Goal: Task Accomplishment & Management: Complete application form

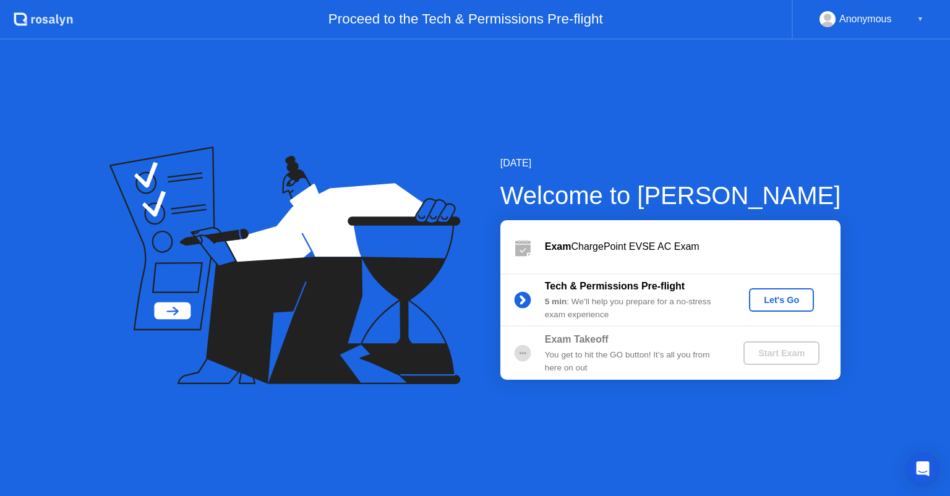
click at [777, 303] on div "Let's Go" at bounding box center [781, 300] width 55 height 10
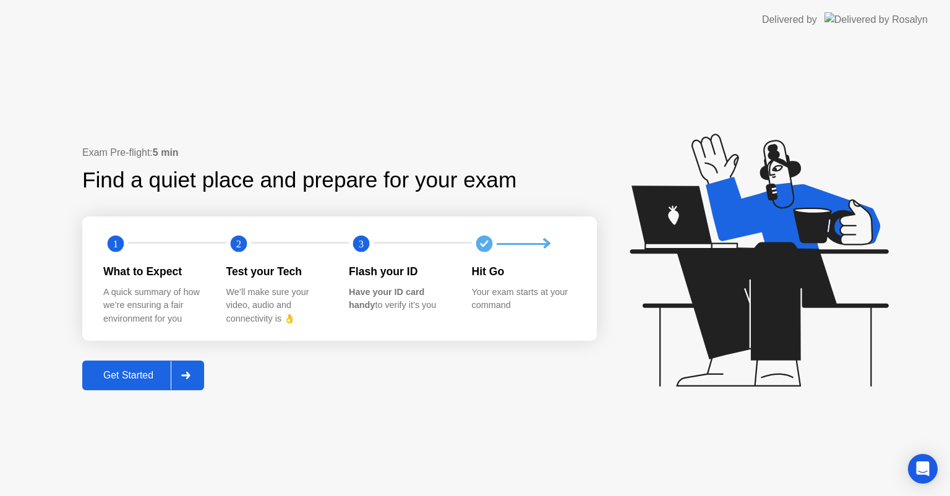
click at [190, 375] on icon at bounding box center [185, 375] width 9 height 7
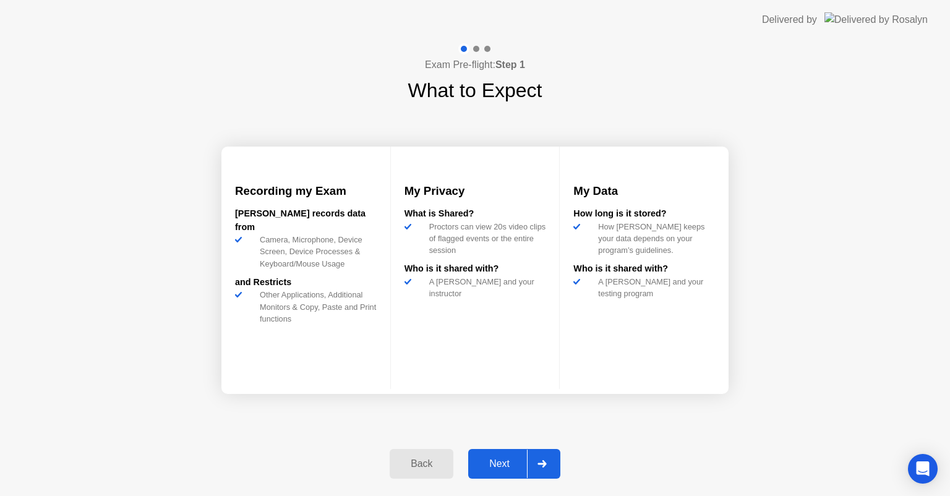
click at [540, 465] on icon at bounding box center [542, 463] width 9 height 7
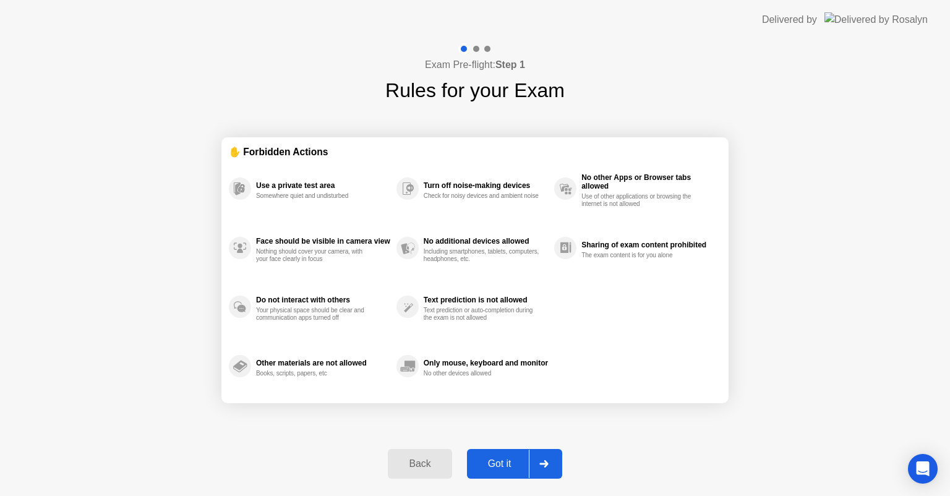
click at [540, 465] on icon at bounding box center [544, 463] width 9 height 7
select select "**********"
select select "*******"
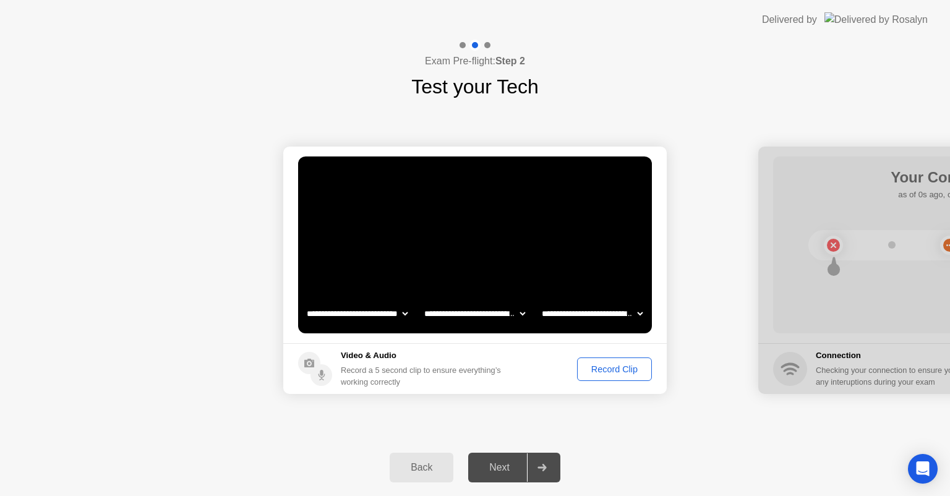
click at [622, 370] on div "Record Clip" at bounding box center [615, 369] width 66 height 10
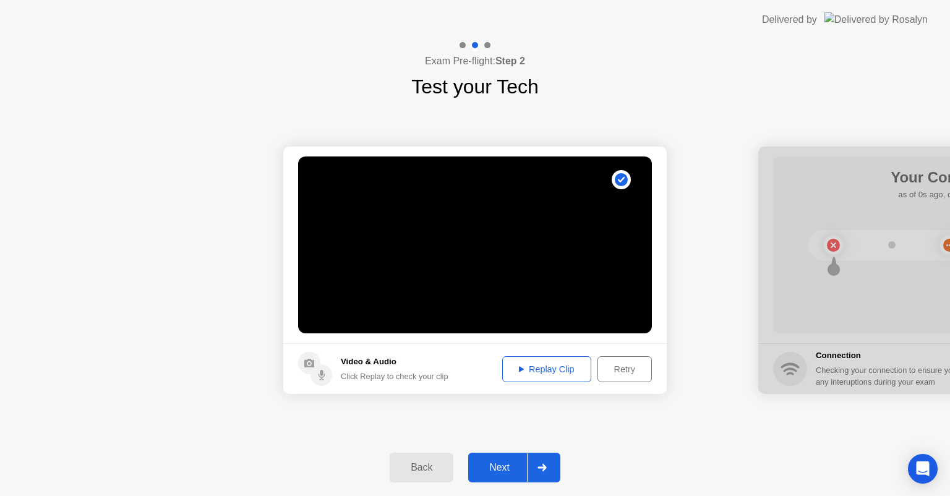
click at [551, 462] on div at bounding box center [542, 468] width 30 height 28
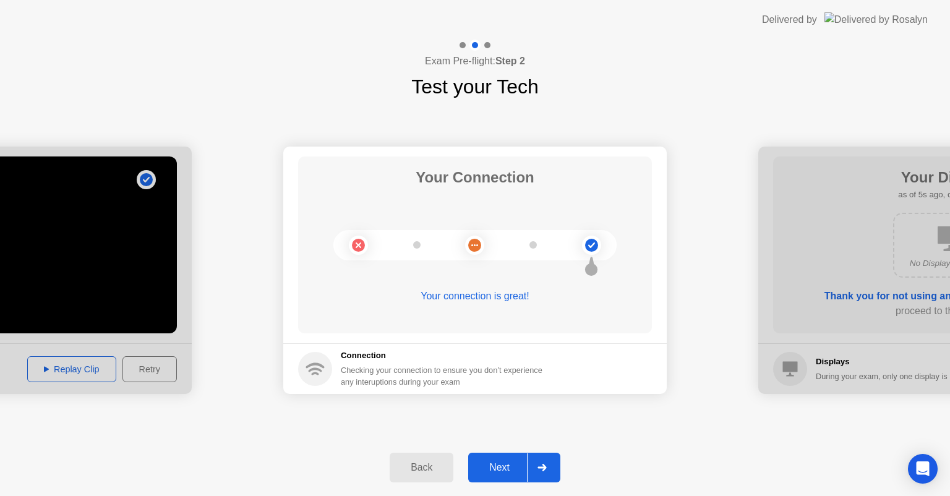
click at [540, 465] on icon at bounding box center [542, 467] width 9 height 7
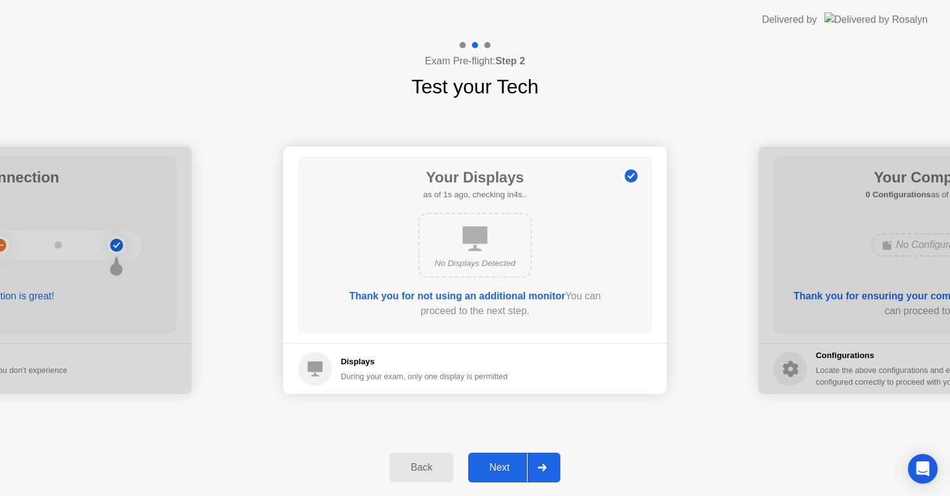
click at [540, 463] on div at bounding box center [542, 468] width 30 height 28
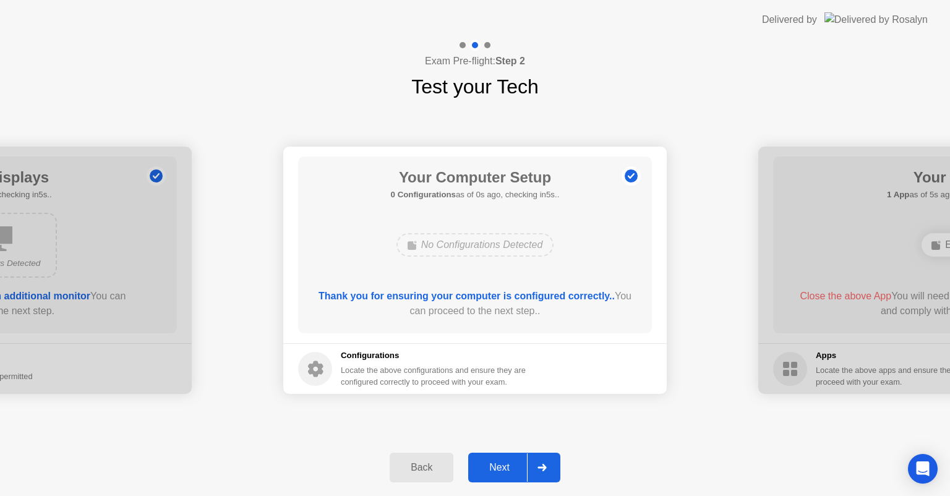
click at [540, 463] on div at bounding box center [542, 468] width 30 height 28
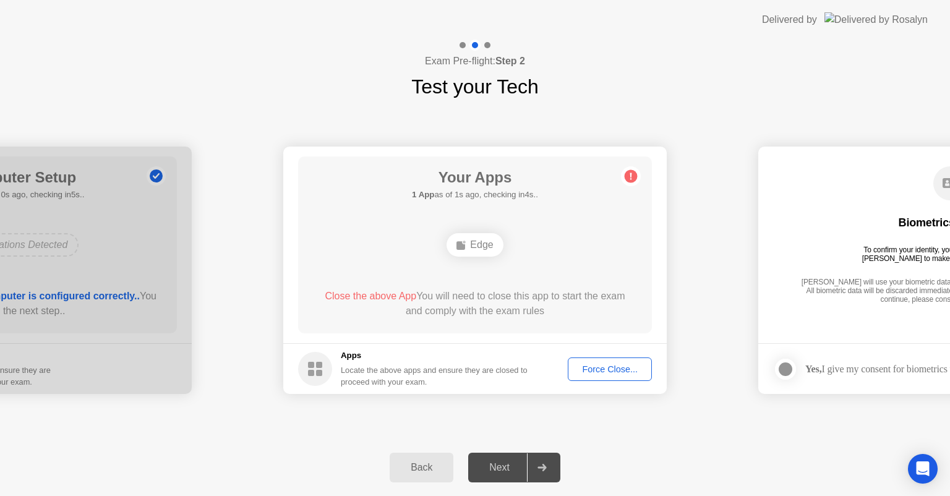
click at [616, 369] on div "Force Close..." at bounding box center [609, 369] width 75 height 10
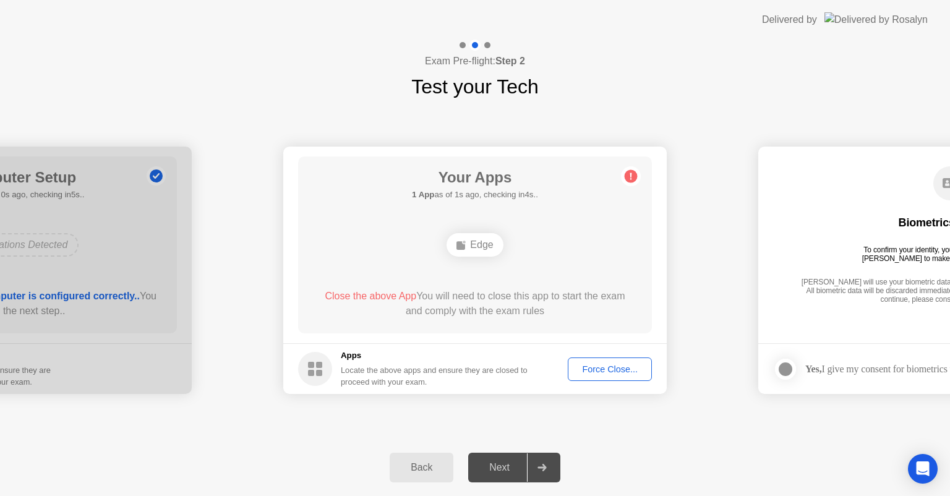
click at [598, 365] on div "Force Close..." at bounding box center [609, 369] width 75 height 10
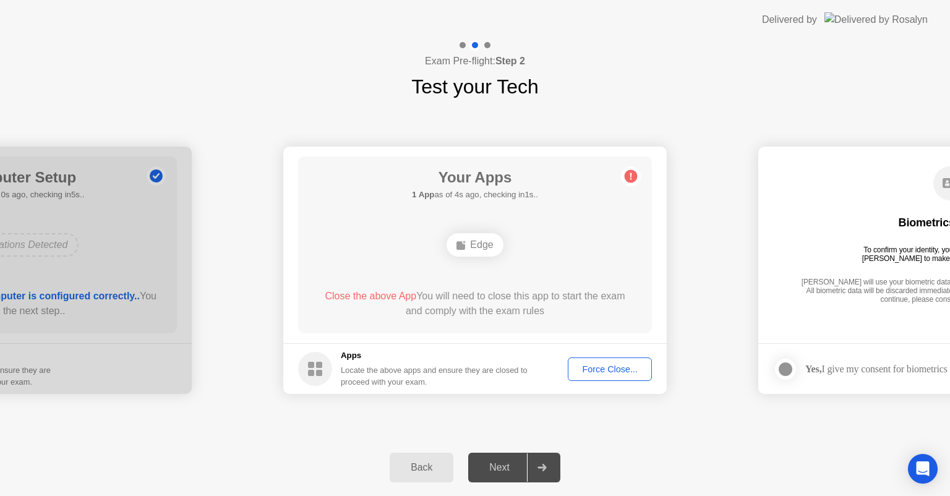
click at [530, 421] on div "**********" at bounding box center [475, 270] width 950 height 338
click at [485, 428] on div "**********" at bounding box center [475, 270] width 950 height 338
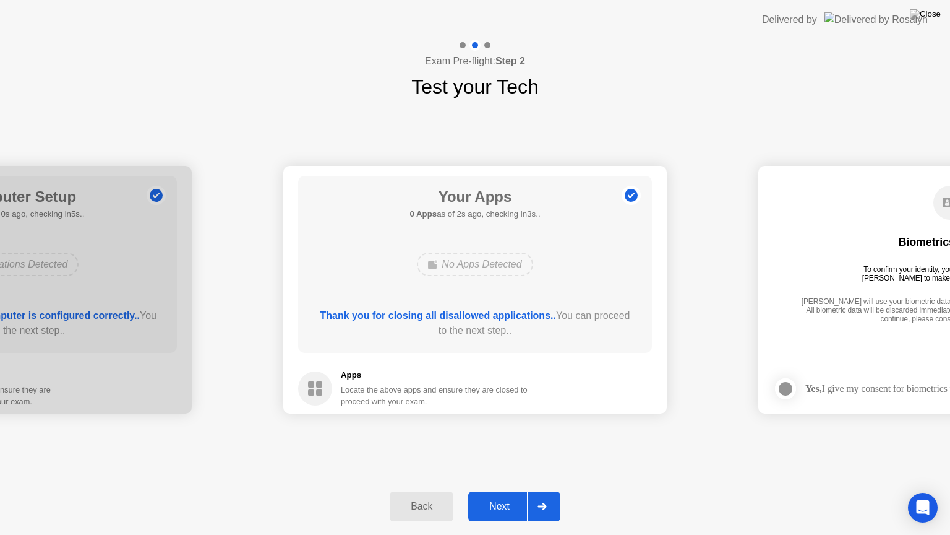
click at [541, 496] on icon at bounding box center [542, 505] width 9 height 7
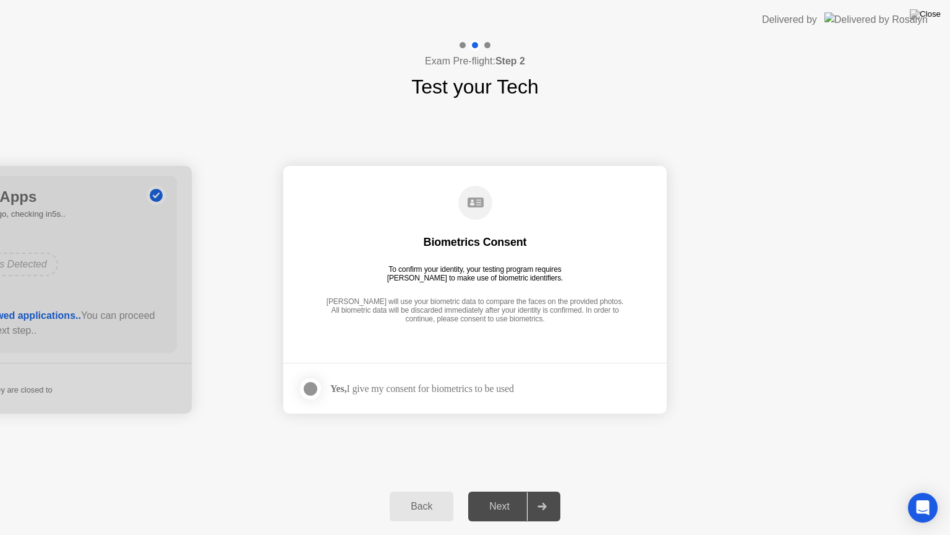
click at [314, 386] on div at bounding box center [310, 388] width 15 height 15
click at [541, 496] on icon at bounding box center [542, 505] width 9 height 7
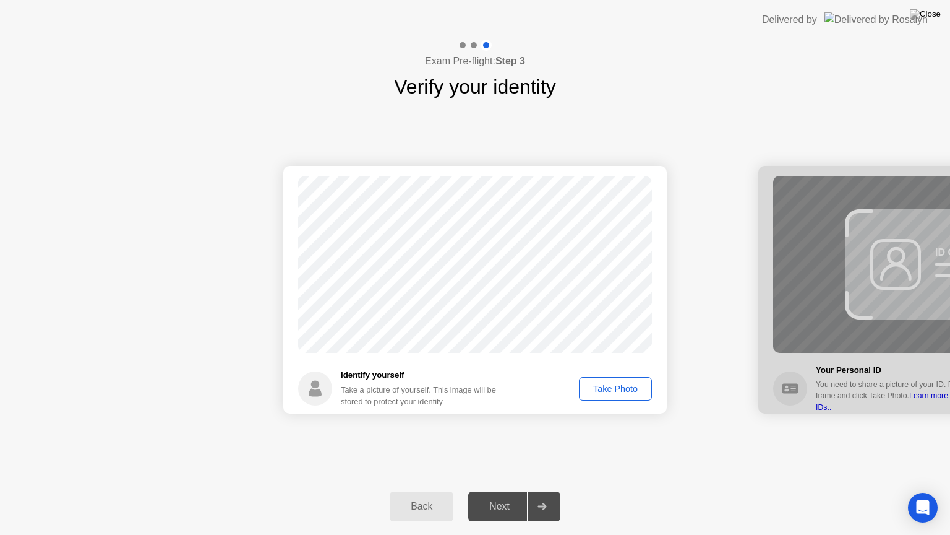
click at [606, 393] on div "Take Photo" at bounding box center [616, 389] width 64 height 10
click at [541, 496] on icon at bounding box center [542, 505] width 9 height 7
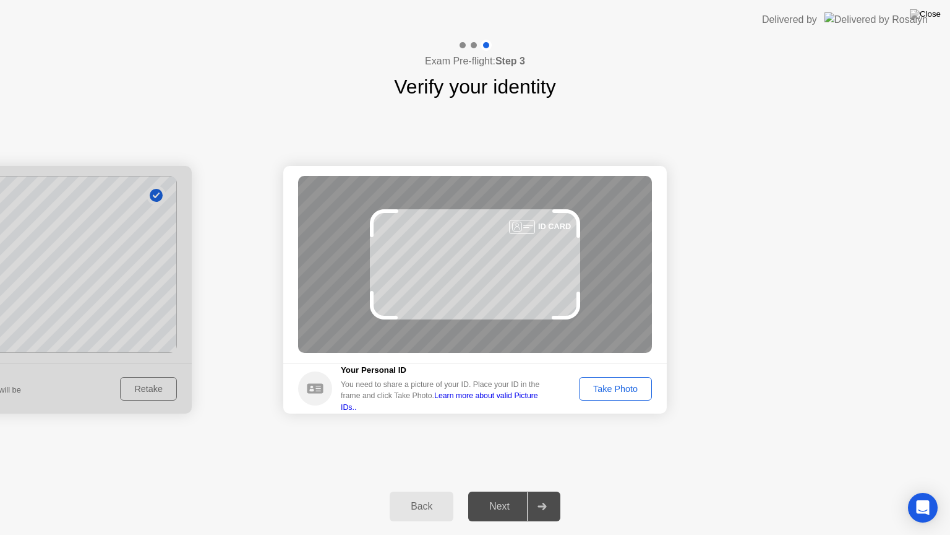
click at [617, 387] on div "Take Photo" at bounding box center [616, 389] width 64 height 10
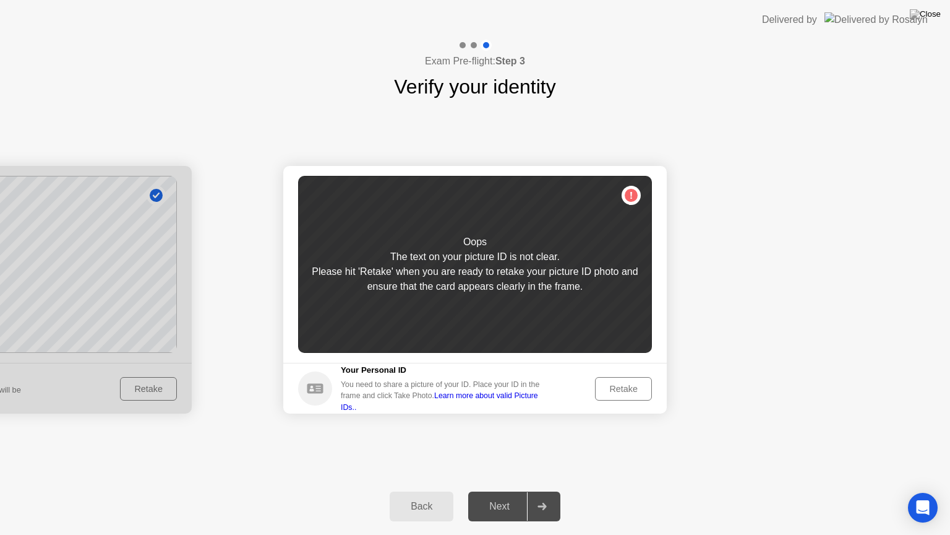
click at [617, 387] on div "Retake" at bounding box center [624, 389] width 48 height 10
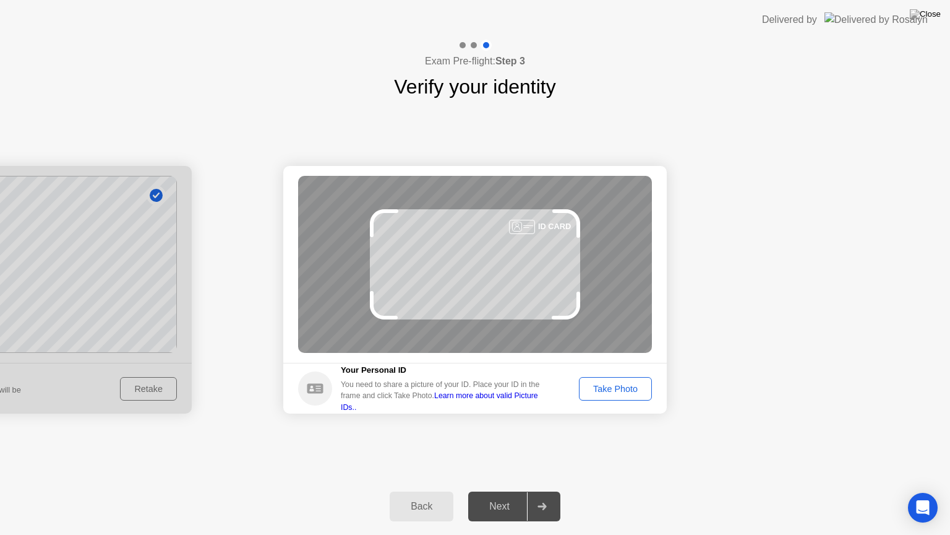
click at [617, 387] on div "Take Photo" at bounding box center [616, 389] width 64 height 10
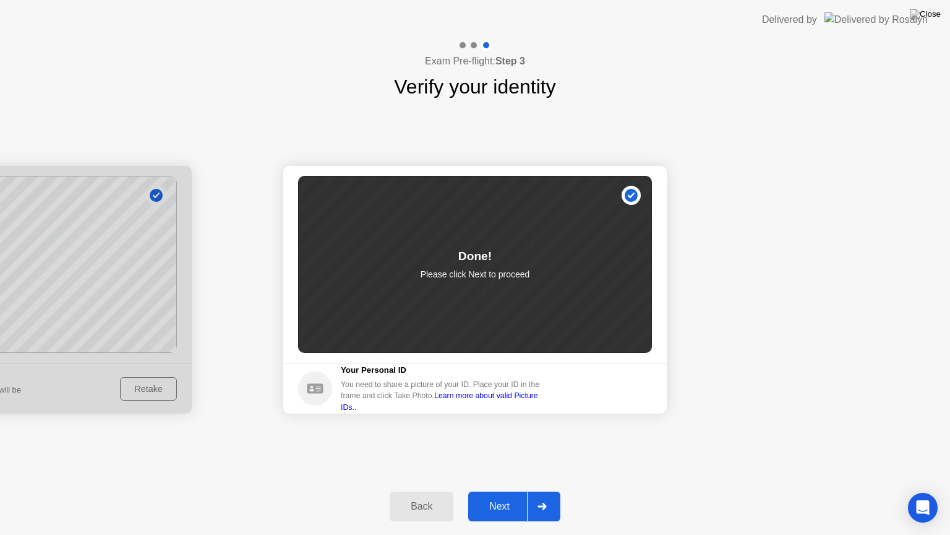
click at [493, 496] on div "Next" at bounding box center [499, 506] width 55 height 11
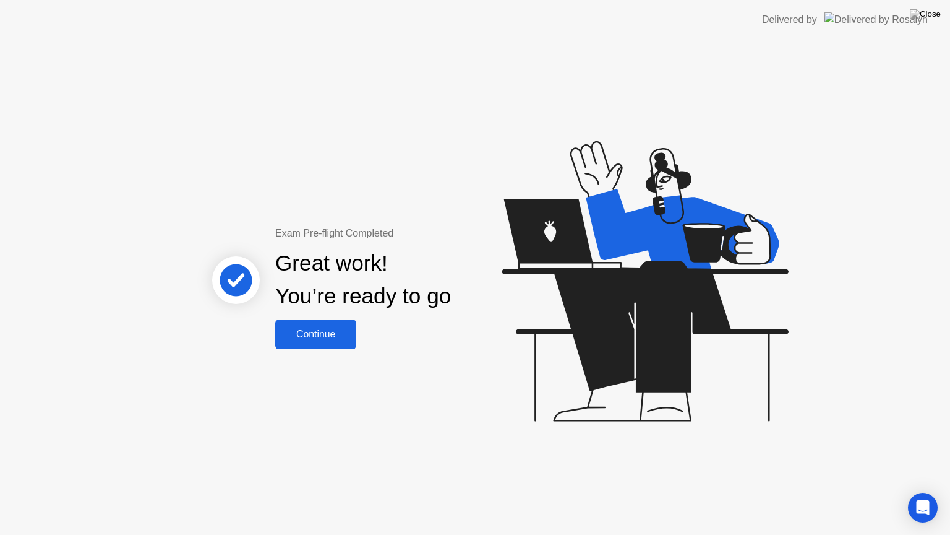
click at [329, 332] on div "Continue" at bounding box center [316, 334] width 74 height 11
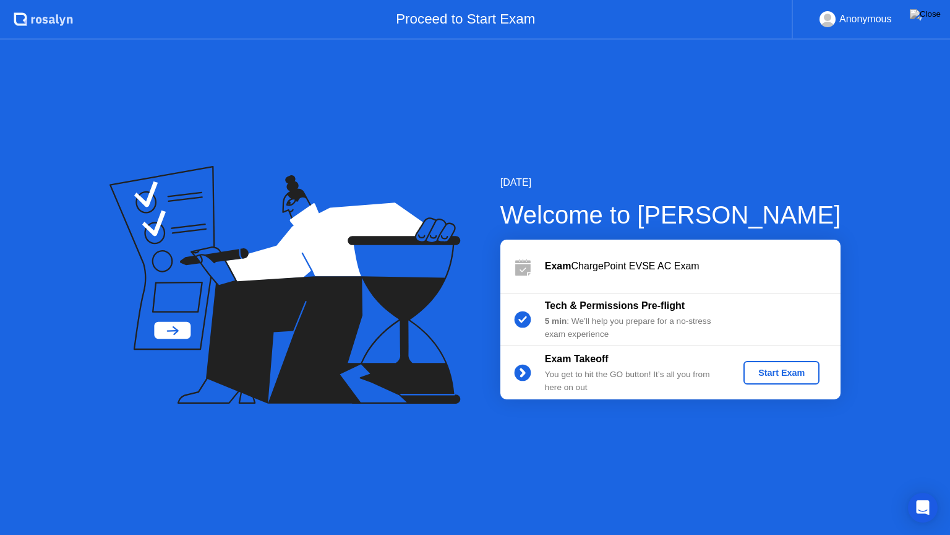
click at [782, 368] on div "Start Exam" at bounding box center [782, 373] width 66 height 10
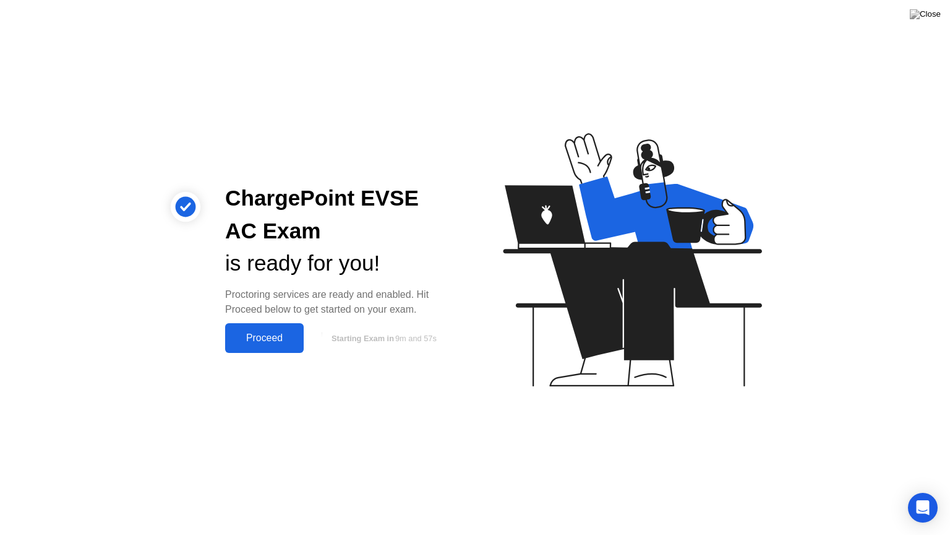
click at [284, 334] on div "Proceed" at bounding box center [264, 337] width 71 height 11
